Goal: Ask a question

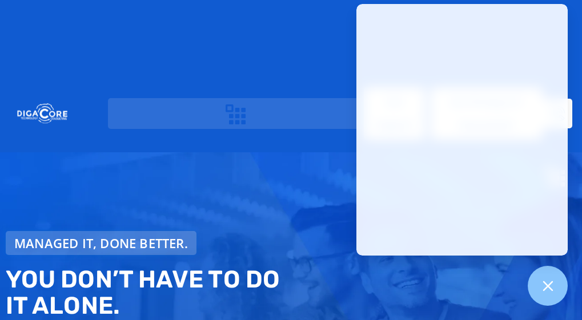
click at [320, 152] on div "Managed IT, done better. You don’t have to do IT alone. Servicing over 200+ Hea…" at bounding box center [291, 321] width 582 height 339
click at [570, 87] on div "Who We Are About Us Our Leadership Testimonials Blog Industries We Serve Health…" at bounding box center [291, 113] width 582 height 53
click at [547, 286] on icon at bounding box center [547, 286] width 10 height 10
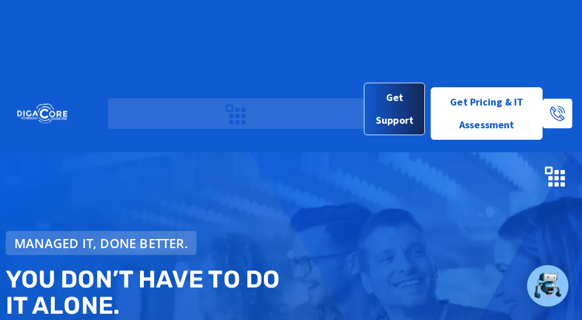
click at [398, 86] on span "Get Support" at bounding box center [394, 109] width 42 height 46
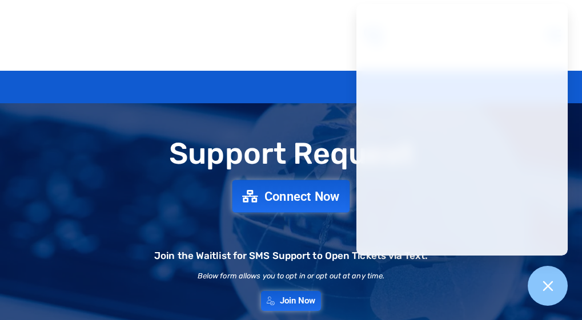
click at [299, 203] on span "Connect Now" at bounding box center [301, 196] width 75 height 13
